Goal: Information Seeking & Learning: Learn about a topic

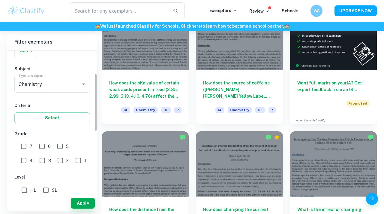
scroll to position [61, 0]
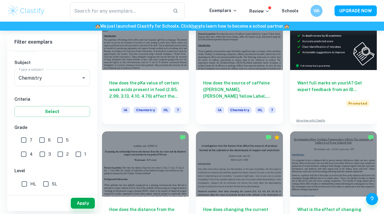
click at [42, 138] on input "6" at bounding box center [42, 140] width 12 height 12
checkbox input "true"
click at [28, 139] on input "7" at bounding box center [24, 140] width 12 height 12
checkbox input "true"
click at [86, 199] on button "Apply" at bounding box center [83, 203] width 24 height 11
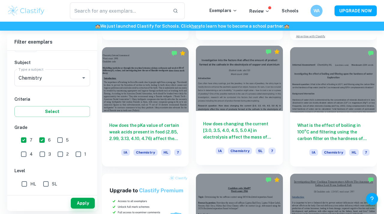
scroll to position [281, 0]
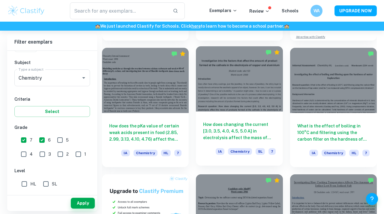
click at [249, 85] on div at bounding box center [239, 78] width 87 height 65
